Goal: Task Accomplishment & Management: Manage account settings

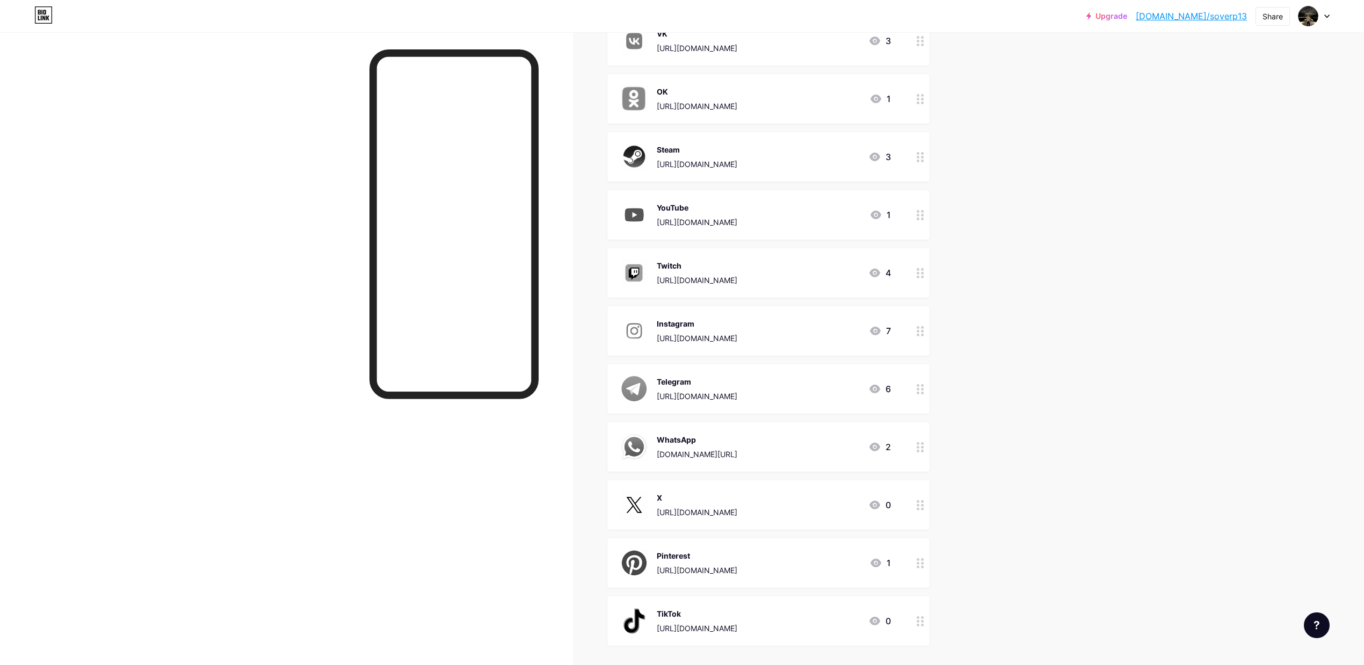
scroll to position [258, 0]
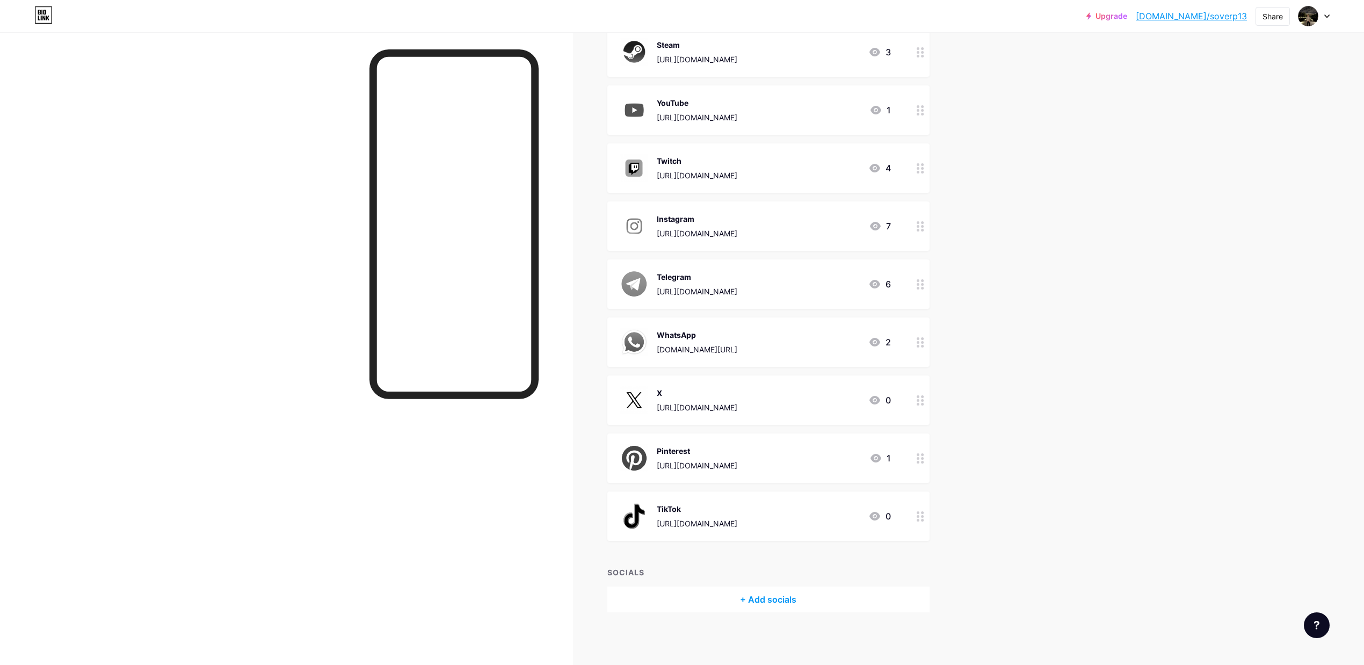
click at [881, 514] on icon at bounding box center [874, 516] width 13 height 13
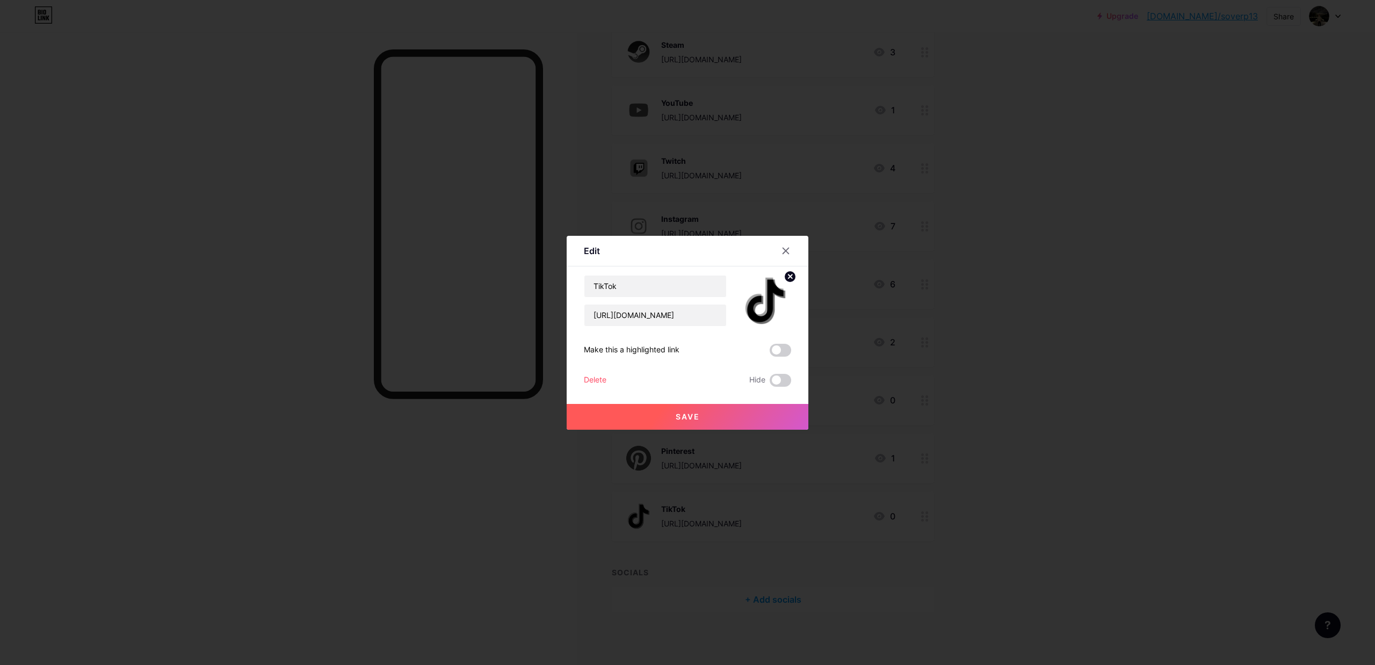
click at [788, 275] on icon at bounding box center [790, 276] width 4 height 4
click at [769, 297] on icon at bounding box center [765, 295] width 21 height 20
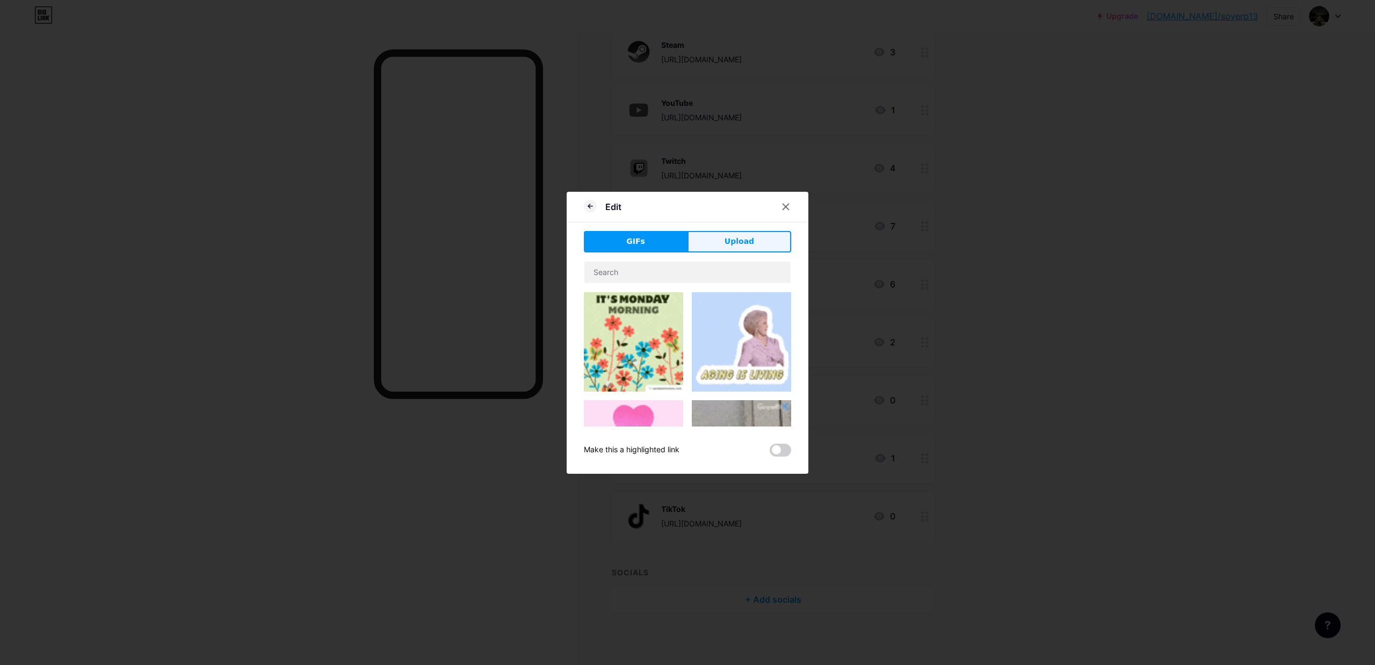
click at [732, 243] on span "Upload" at bounding box center [739, 241] width 30 height 11
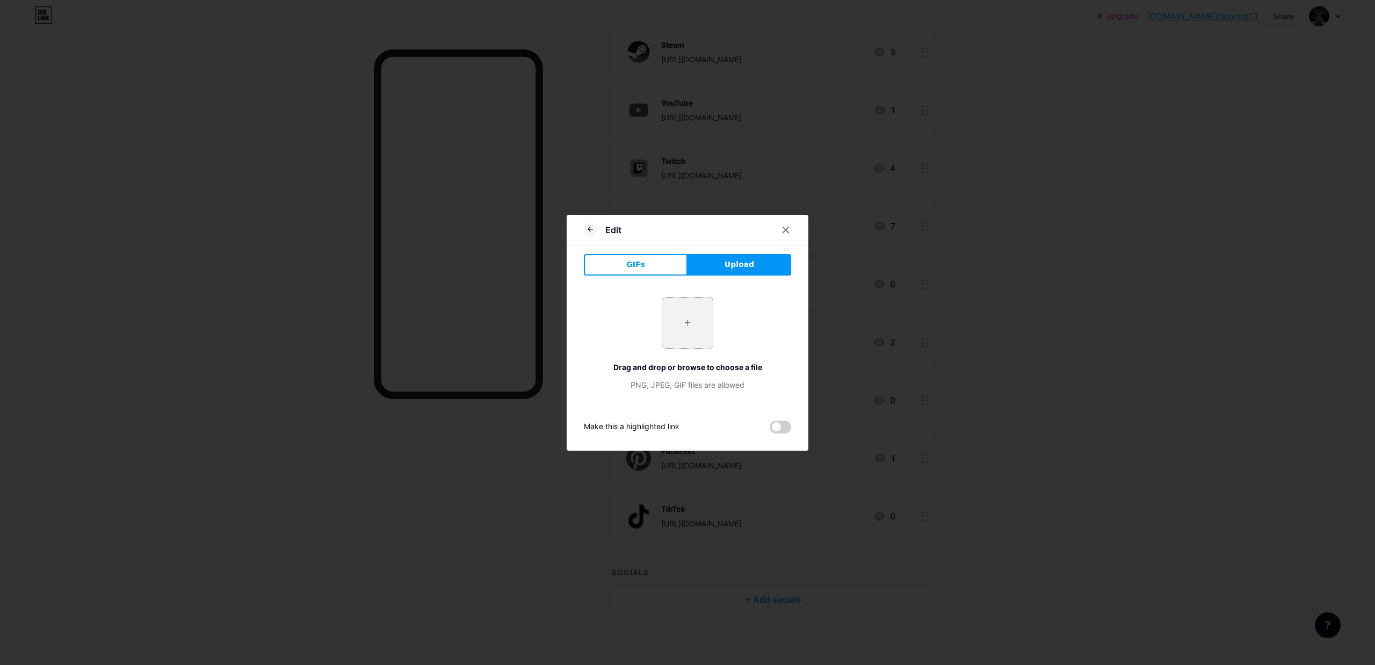
click at [682, 323] on input "file" at bounding box center [687, 323] width 50 height 50
type input "C:\fakepath\69505fac2e3f272646db6cf81547d4c2.jpg"
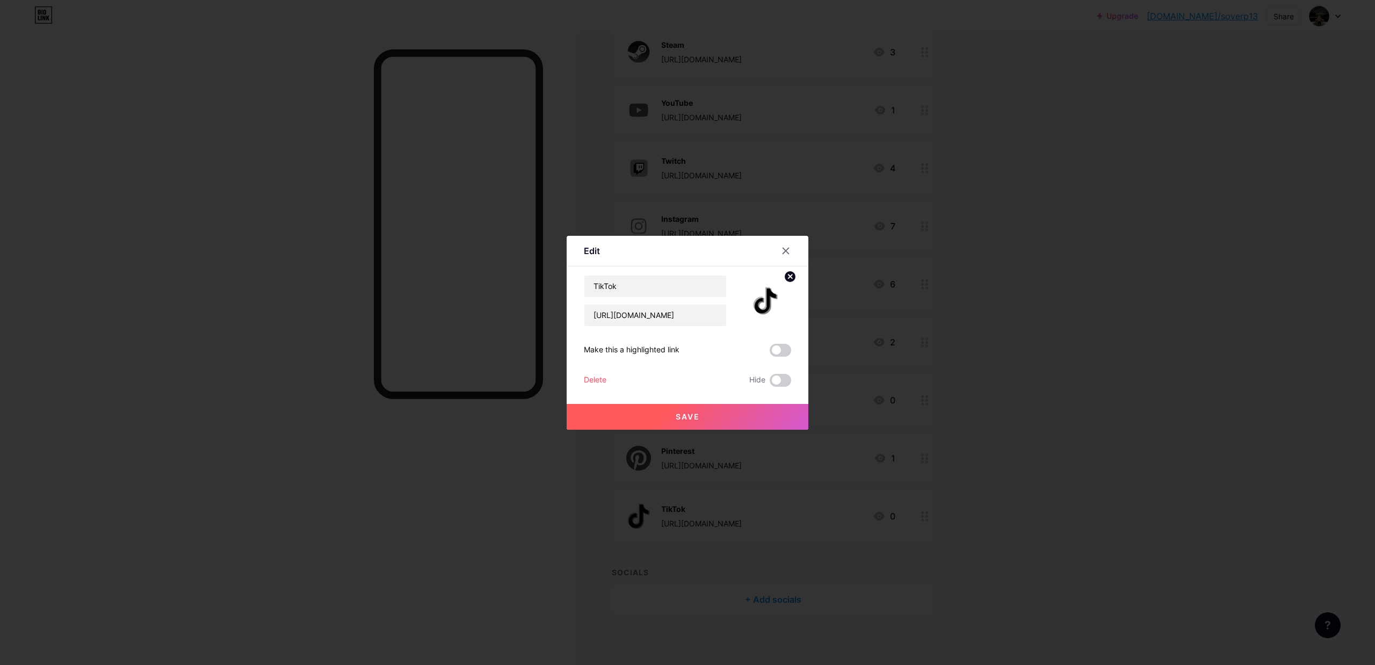
drag, startPoint x: 721, startPoint y: 410, endPoint x: 735, endPoint y: 415, distance: 15.1
click at [720, 410] on button "Save" at bounding box center [688, 417] width 242 height 26
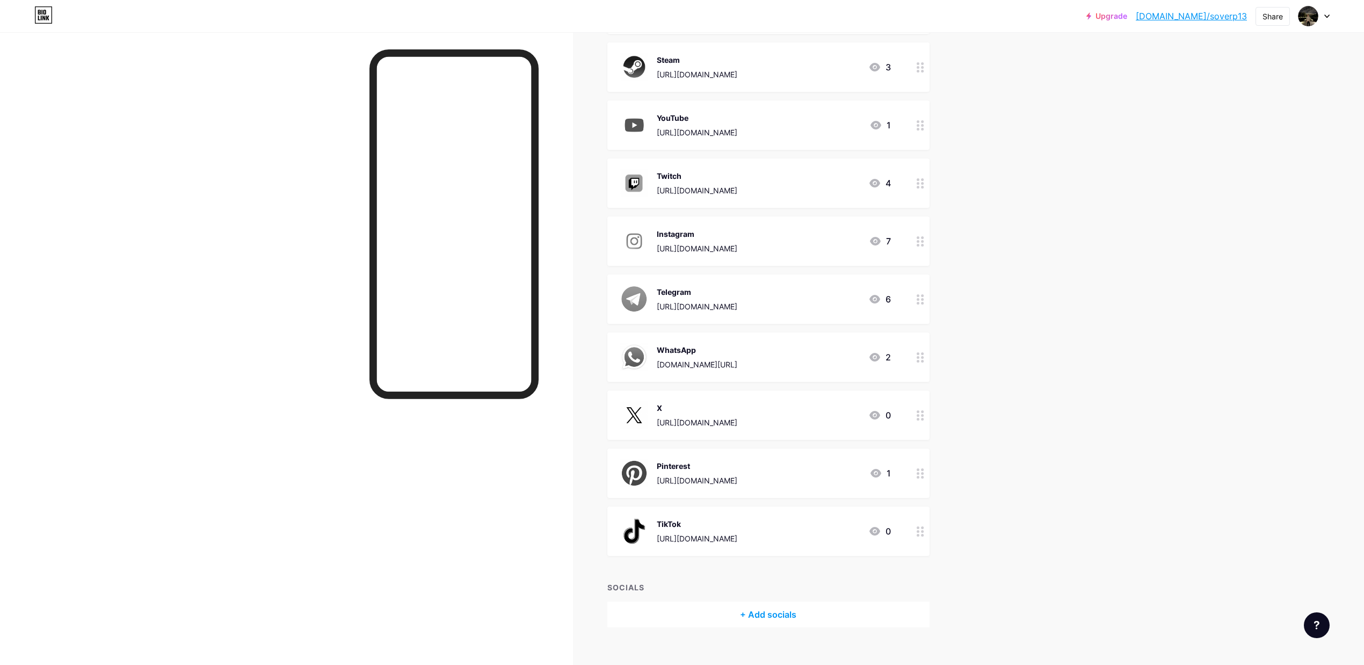
scroll to position [258, 0]
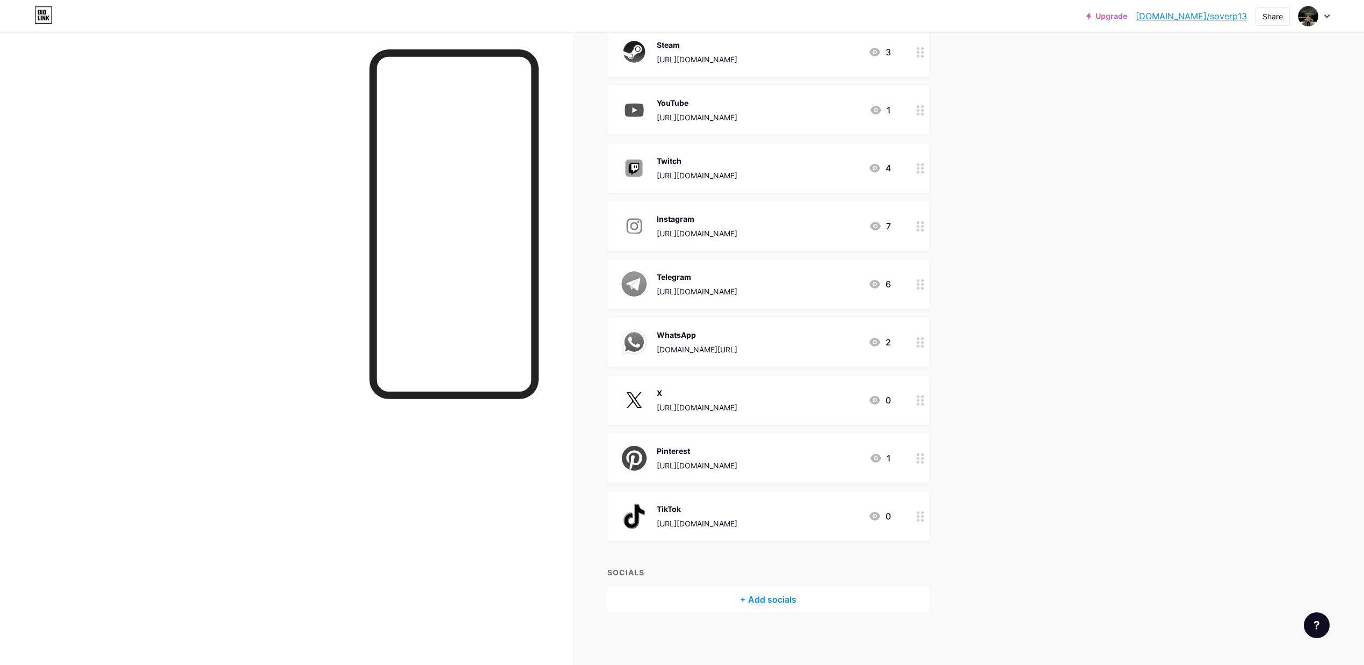
click at [881, 520] on icon at bounding box center [874, 516] width 13 height 13
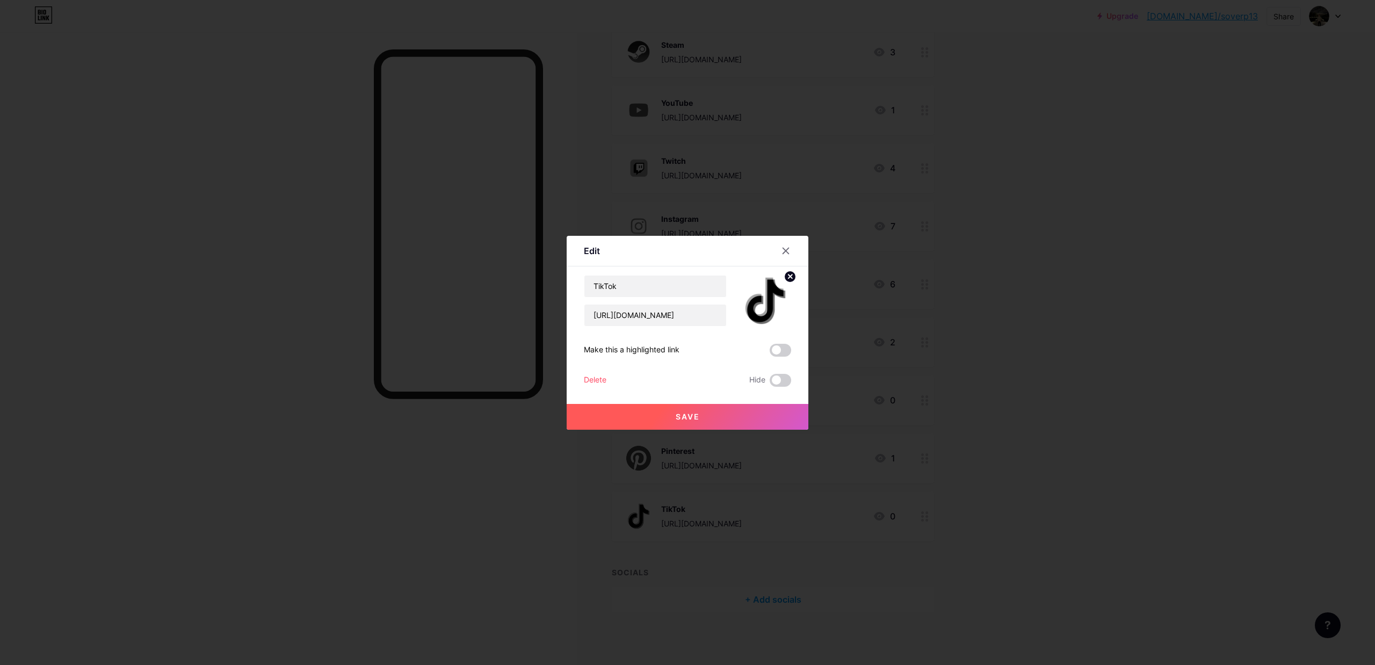
click at [784, 279] on circle at bounding box center [790, 277] width 12 height 12
click at [758, 305] on div "Picture" at bounding box center [765, 301] width 21 height 32
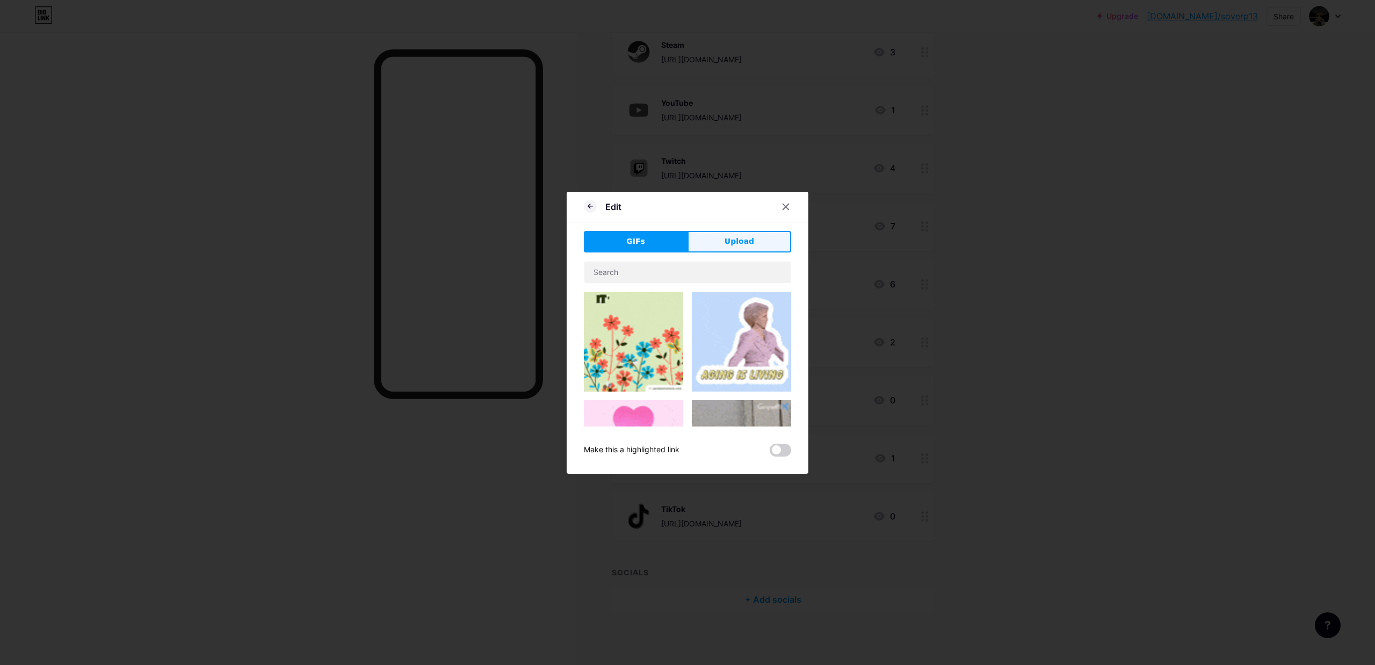
click at [718, 237] on button "Upload" at bounding box center [739, 241] width 104 height 21
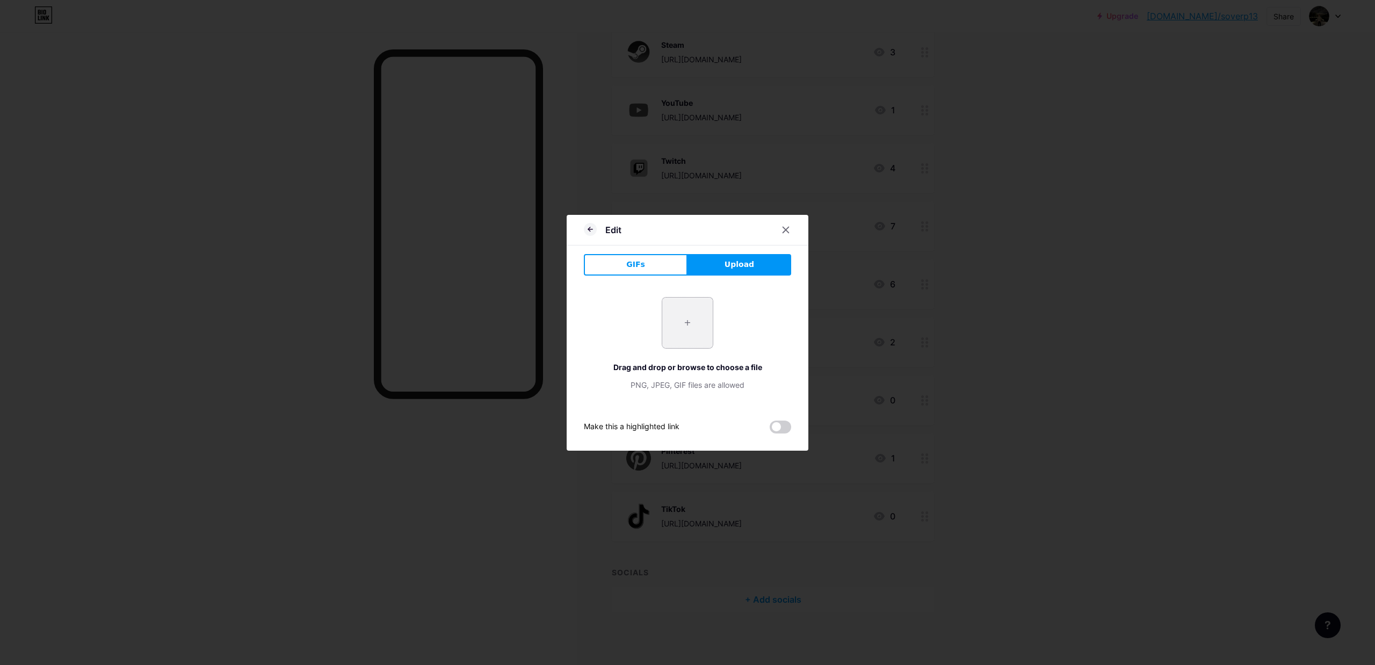
click at [683, 324] on input "file" at bounding box center [687, 323] width 50 height 50
type input "C:\fakepath\f1353606915e9e39300bc4db60bc177a.png"
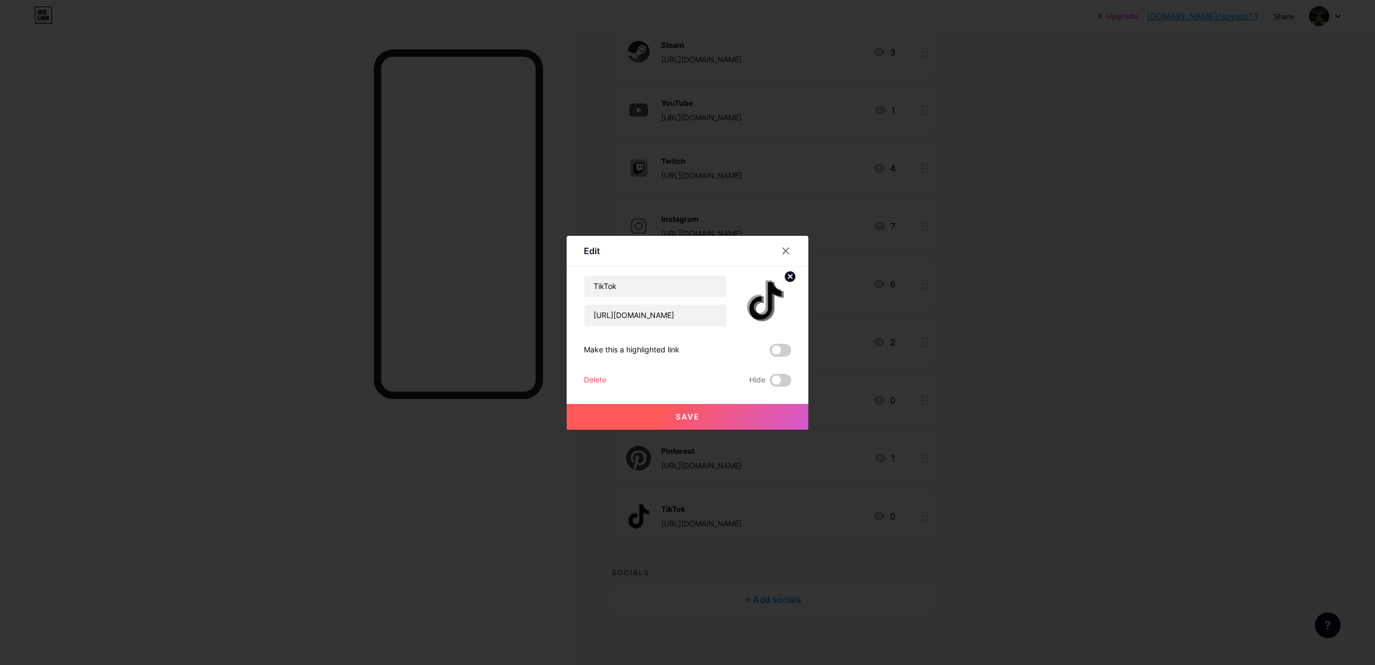
click at [696, 424] on button "Save" at bounding box center [688, 417] width 242 height 26
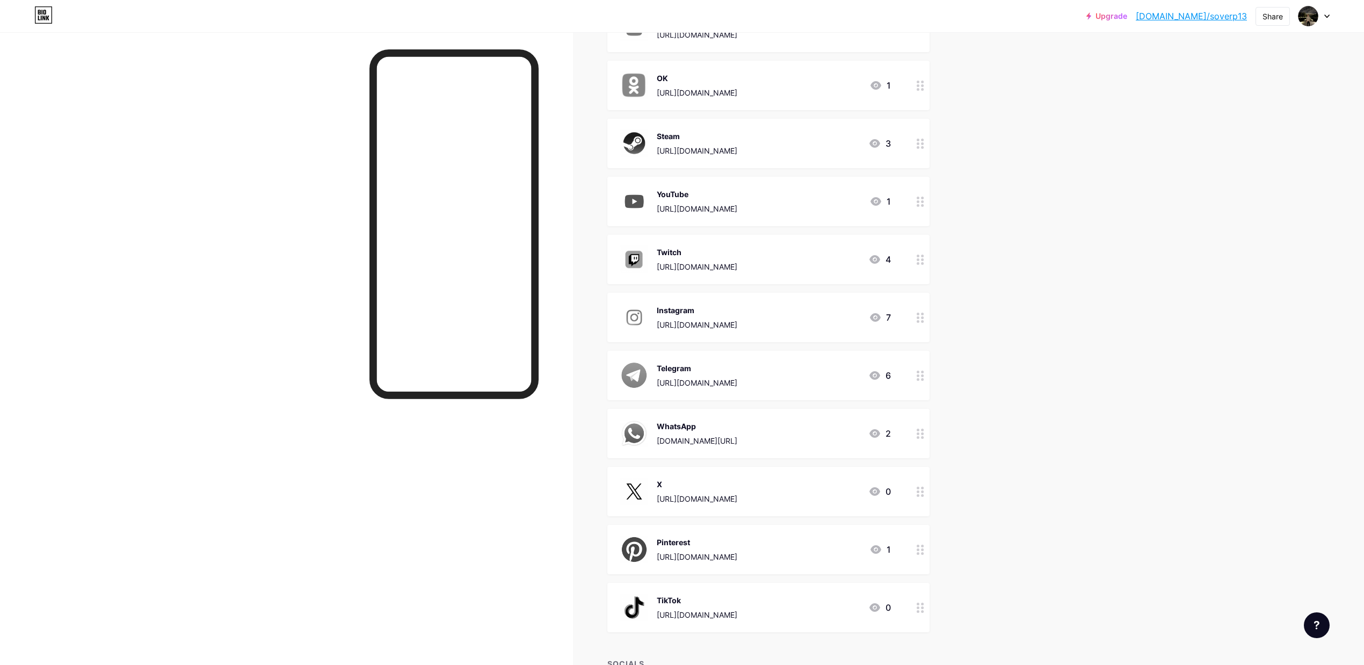
scroll to position [114, 0]
